Goal: Task Accomplishment & Management: Use online tool/utility

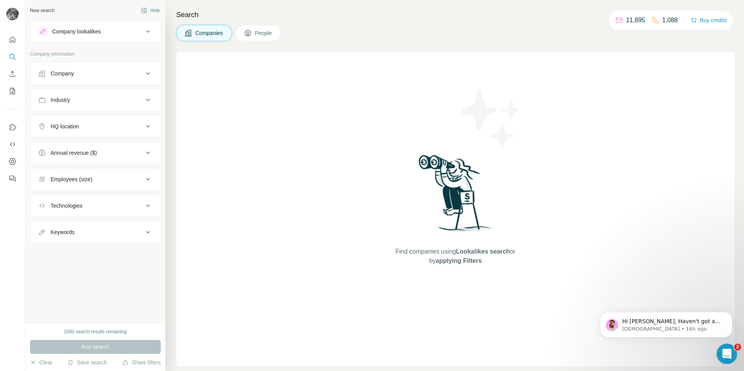
click at [724, 351] on icon "Open Intercom Messenger" at bounding box center [726, 353] width 13 height 13
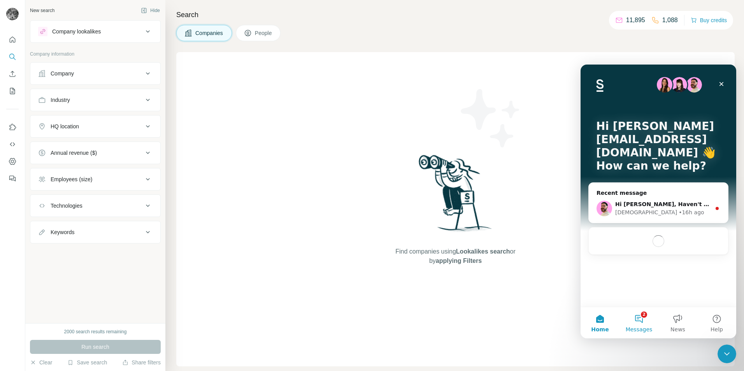
click at [629, 315] on button "2 Messages" at bounding box center [639, 322] width 39 height 31
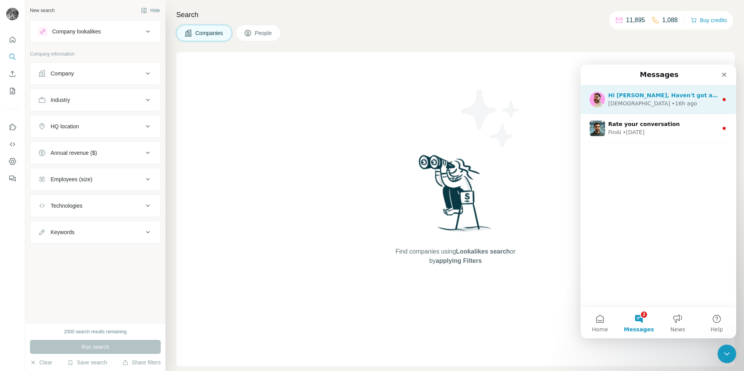
click at [626, 104] on div "[DEMOGRAPHIC_DATA]" at bounding box center [639, 104] width 62 height 8
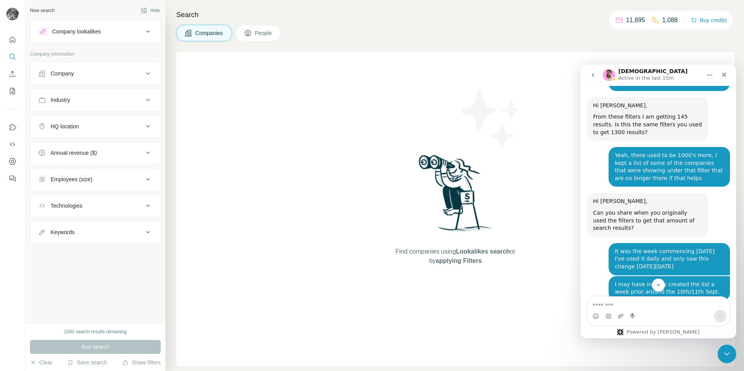
scroll to position [2067, 0]
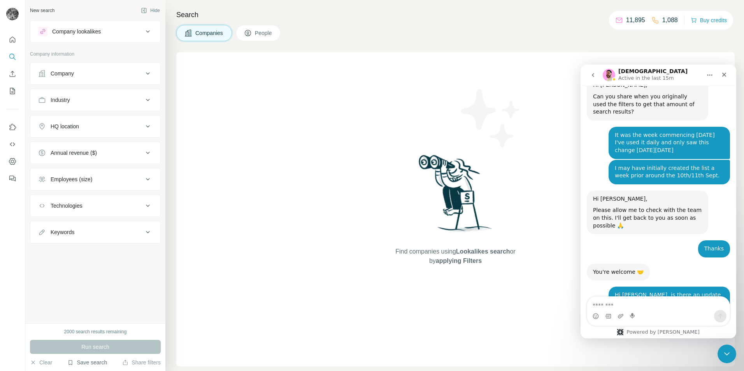
click at [97, 364] on button "Save search" at bounding box center [87, 363] width 40 height 8
click at [102, 353] on div "View my saved searches" at bounding box center [109, 349] width 82 height 16
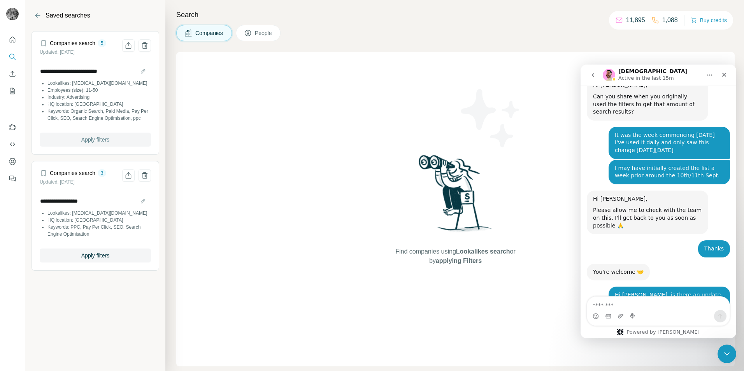
click at [102, 144] on span "Apply filters" at bounding box center [95, 140] width 28 height 8
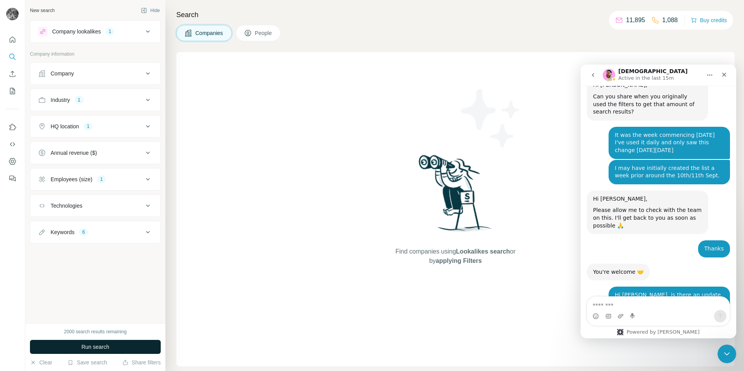
click at [129, 344] on button "Run search" at bounding box center [95, 347] width 131 height 14
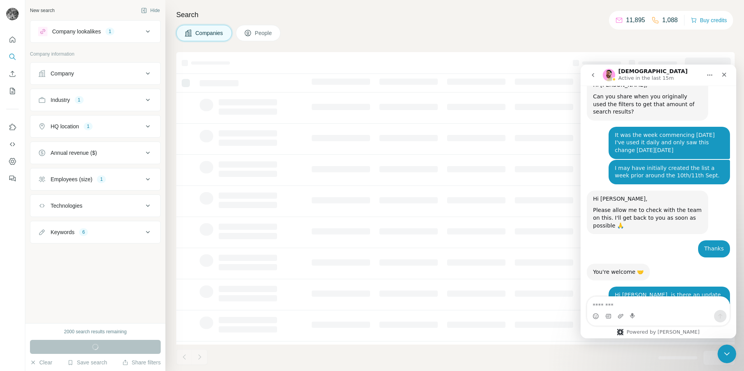
click at [134, 103] on div "Industry 1" at bounding box center [90, 100] width 105 height 8
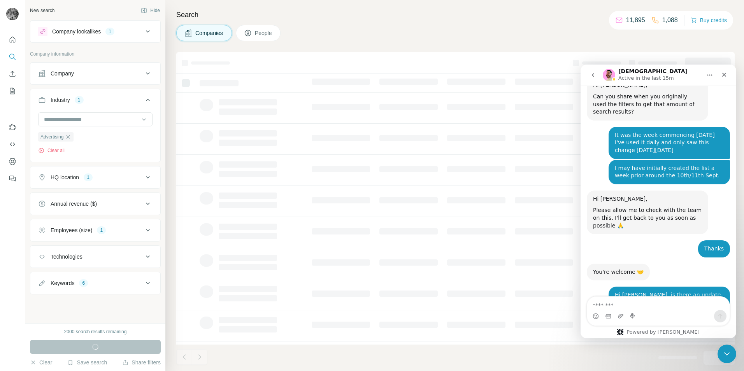
click at [134, 103] on div "Industry 1" at bounding box center [90, 100] width 105 height 8
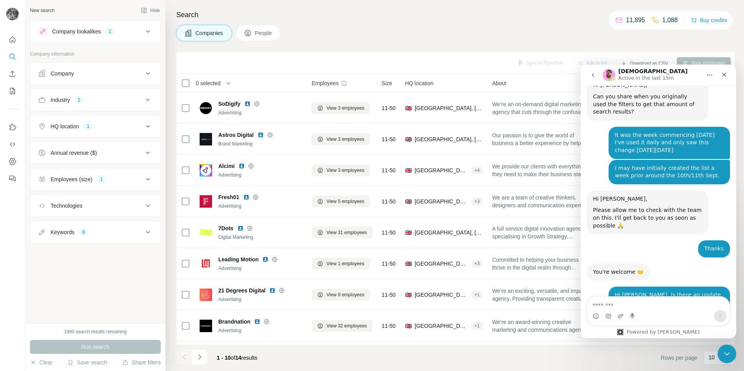
click at [120, 176] on div "Employees (size) 1" at bounding box center [90, 180] width 105 height 8
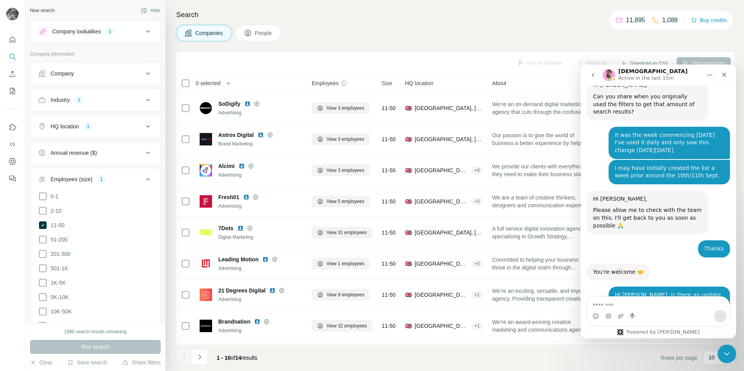
click at [120, 176] on div "Employees (size) 1" at bounding box center [90, 180] width 105 height 8
